Goal: Navigation & Orientation: Understand site structure

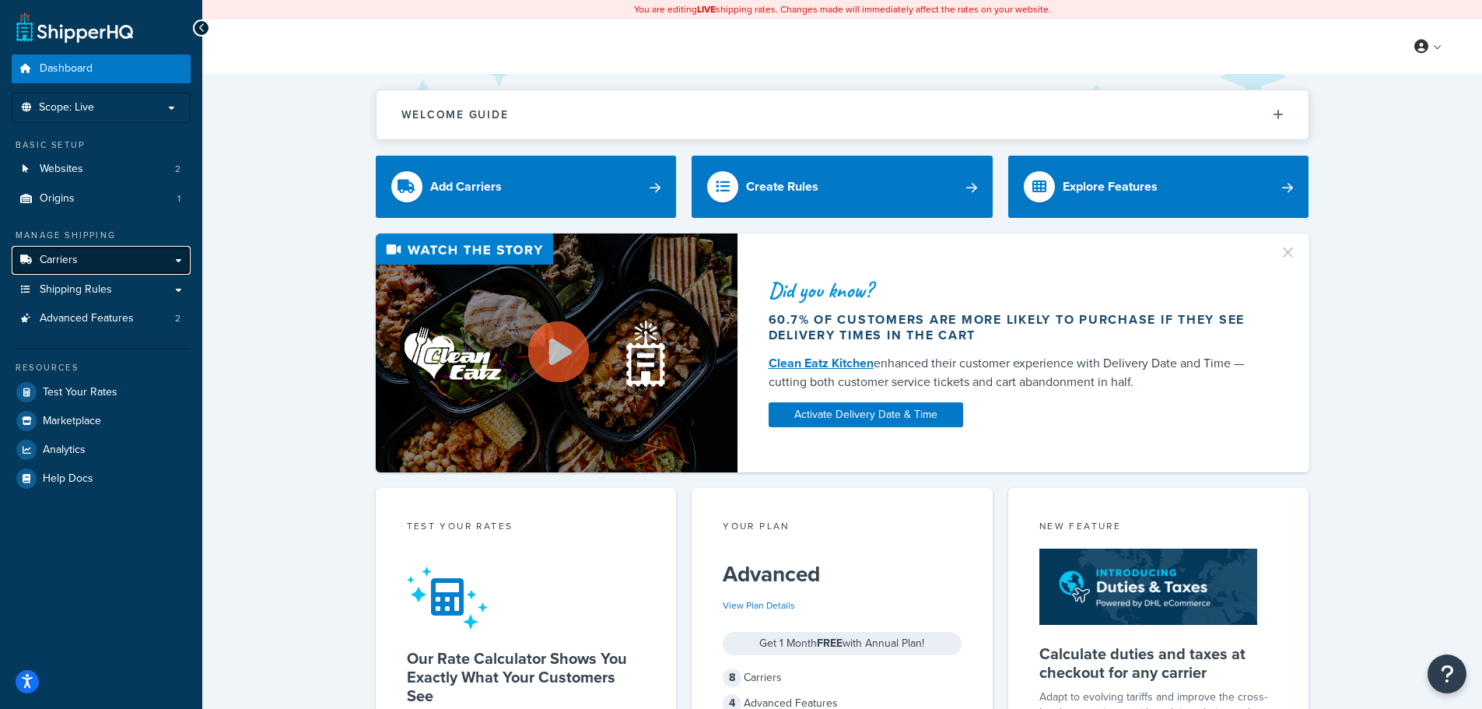
click at [87, 265] on link "Carriers" at bounding box center [101, 260] width 179 height 29
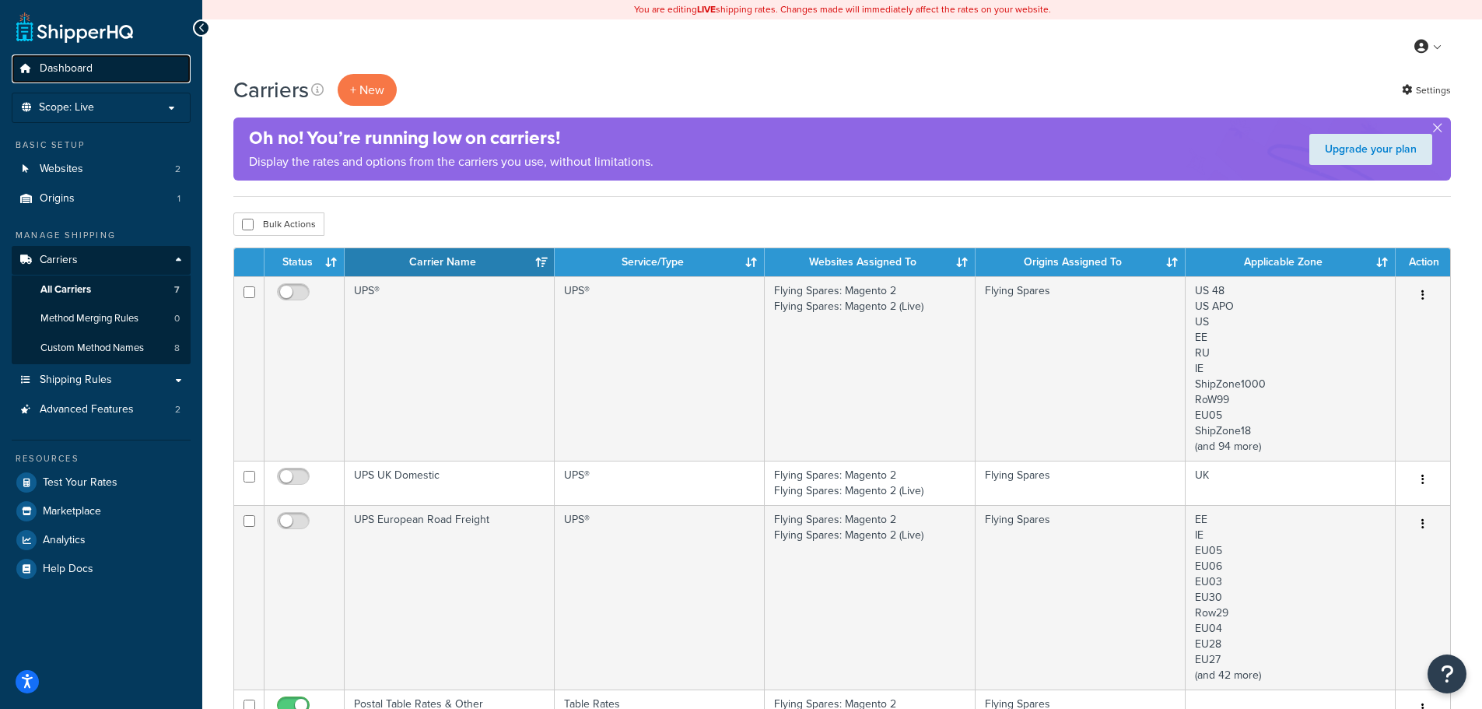
click at [96, 71] on link "Dashboard" at bounding box center [101, 68] width 179 height 29
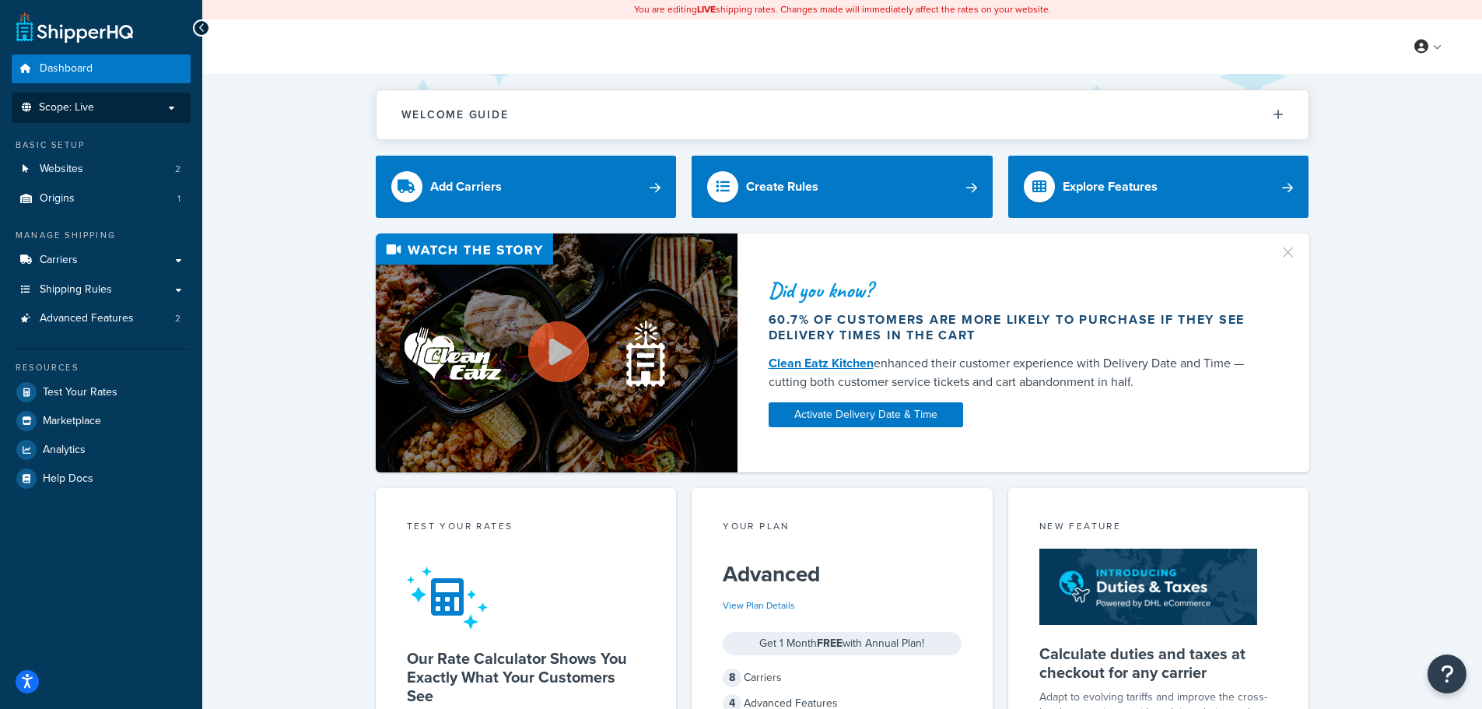
click at [86, 103] on span "Scope: Live" at bounding box center [66, 107] width 55 height 13
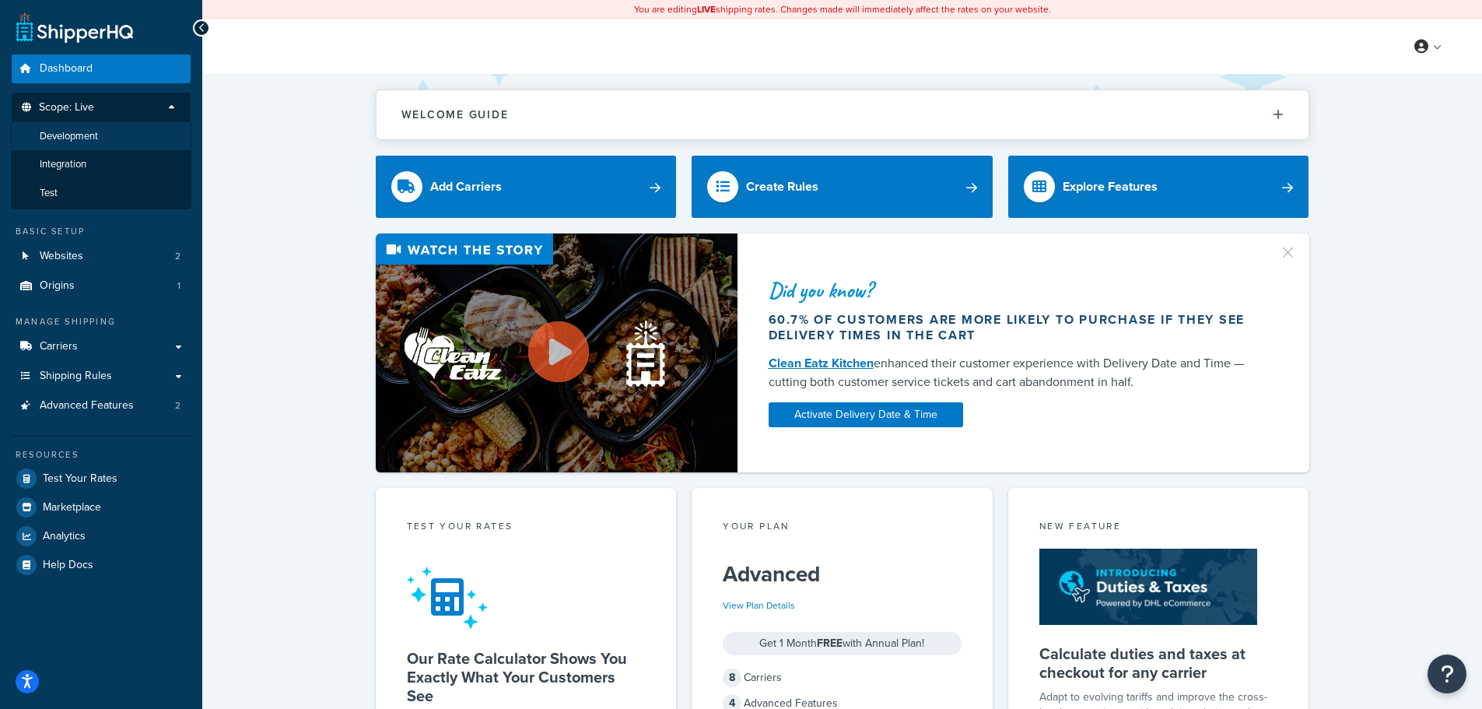
click at [76, 137] on span "Development" at bounding box center [69, 136] width 58 height 13
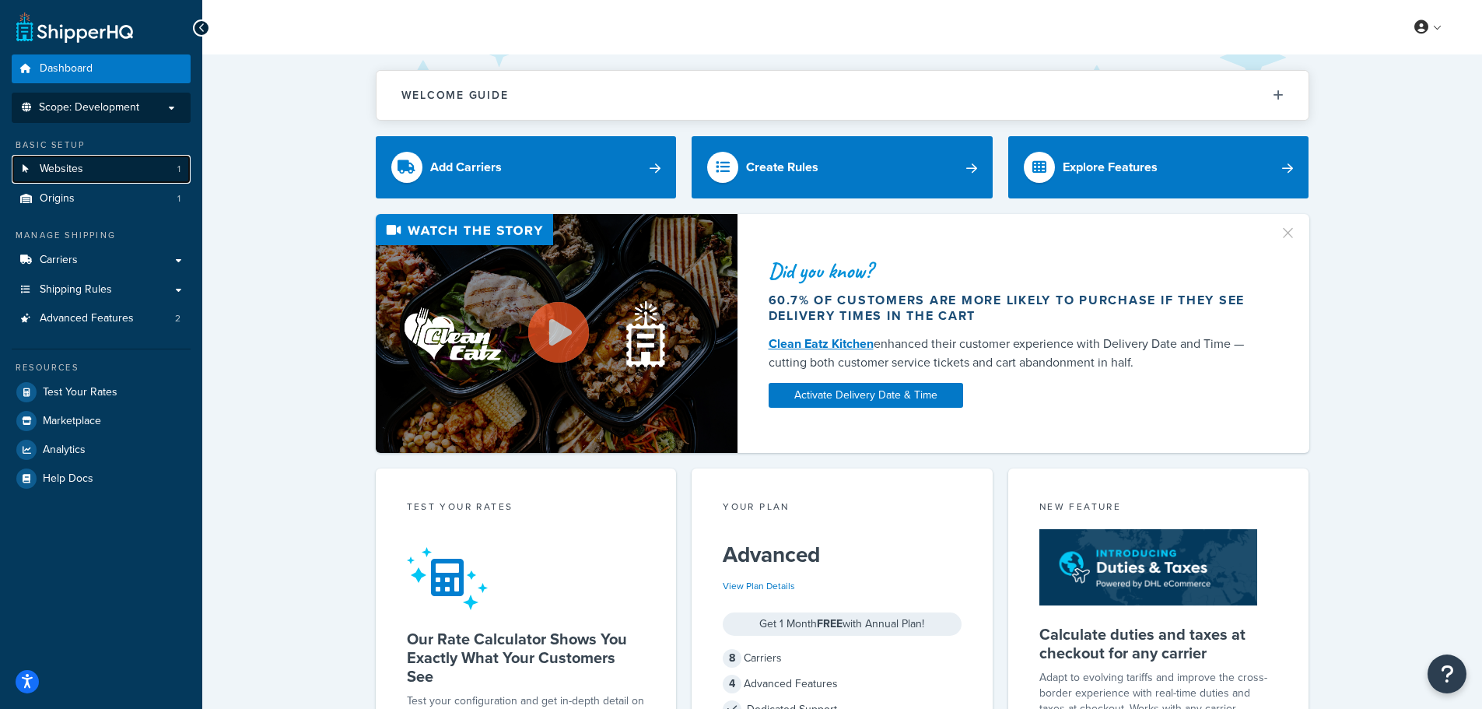
click at [34, 168] on link "Websites 1" at bounding box center [101, 169] width 179 height 29
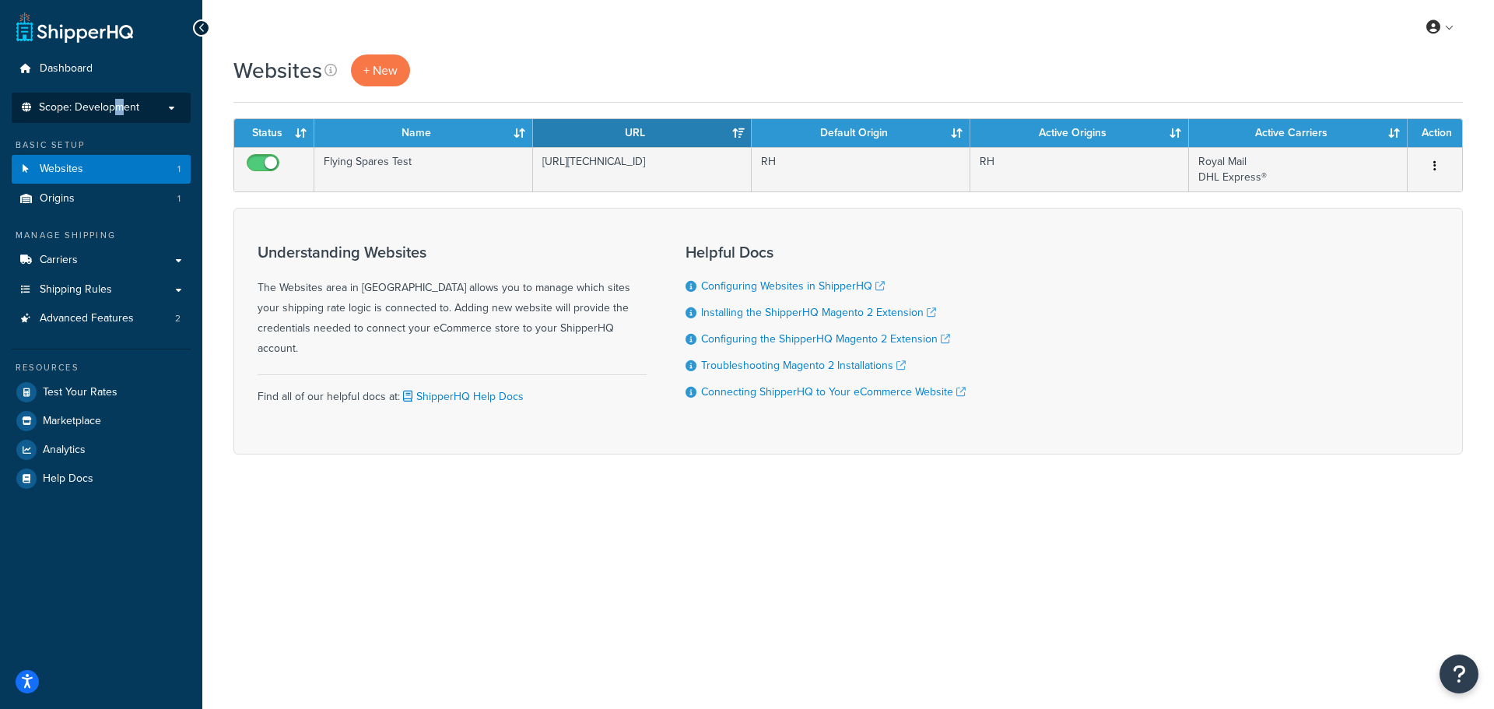
click at [120, 111] on span "Scope: Development" at bounding box center [89, 107] width 100 height 13
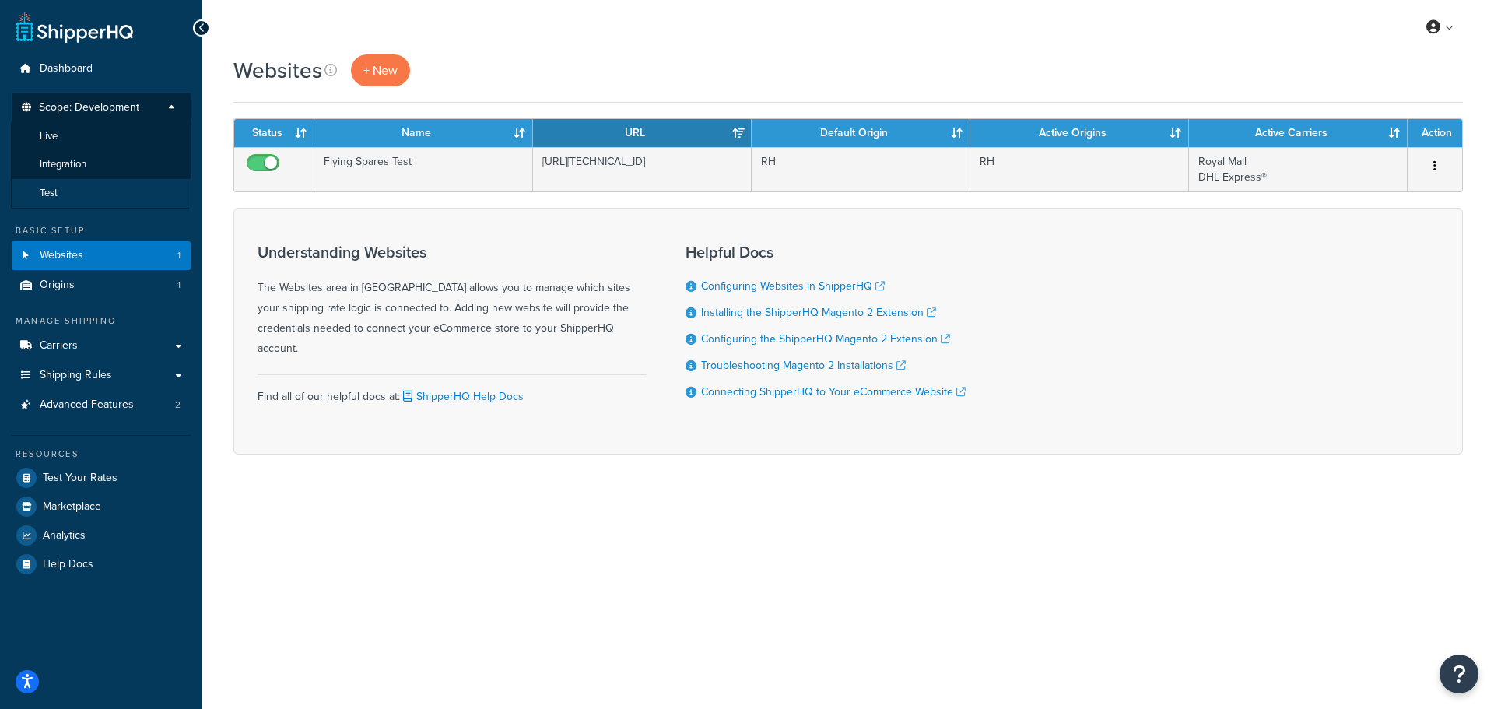
click at [70, 198] on li "Test" at bounding box center [101, 193] width 181 height 29
